Goal: Check status: Check status

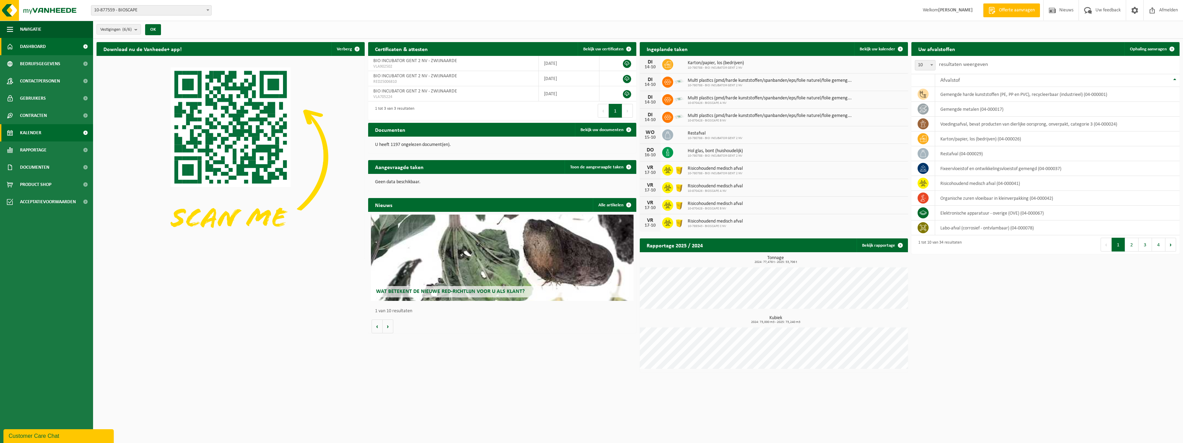
click at [40, 132] on span "Kalender" at bounding box center [30, 132] width 21 height 17
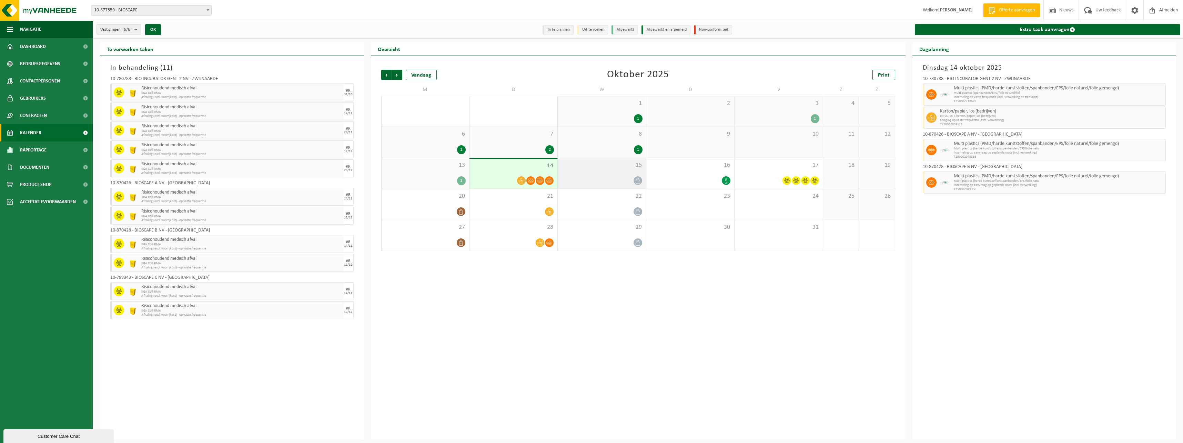
click at [589, 178] on div at bounding box center [601, 180] width 81 height 9
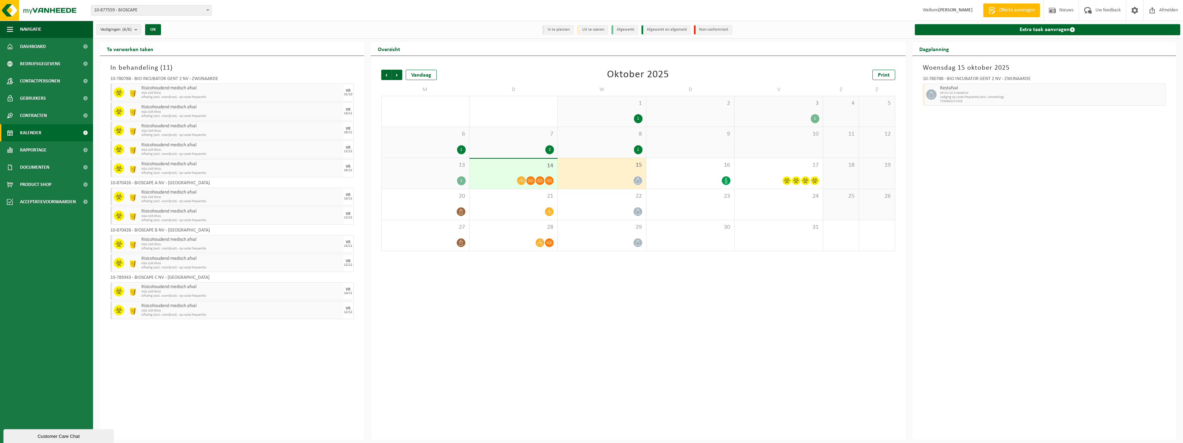
click at [436, 174] on div "13 1" at bounding box center [426, 173] width 88 height 31
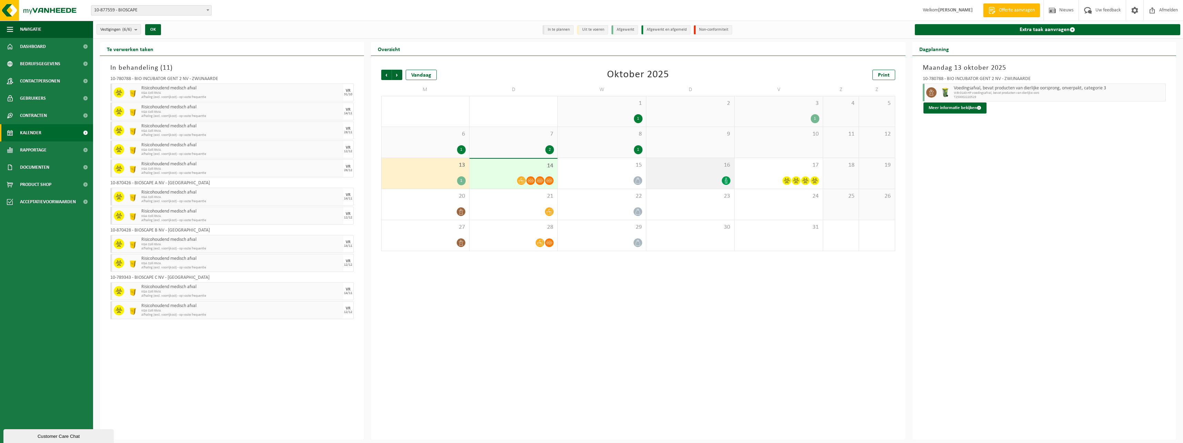
click at [695, 174] on div "16" at bounding box center [690, 173] width 88 height 31
